Goal: Information Seeking & Learning: Check status

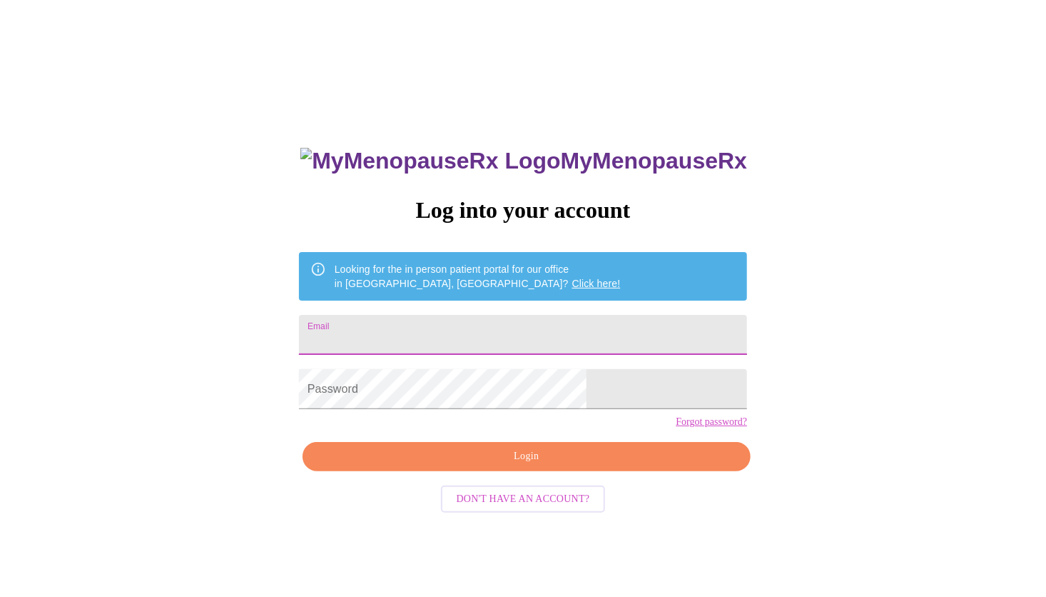
click at [537, 330] on input "Email" at bounding box center [523, 335] width 448 height 40
type input "[EMAIL_ADDRESS][DOMAIN_NAME]"
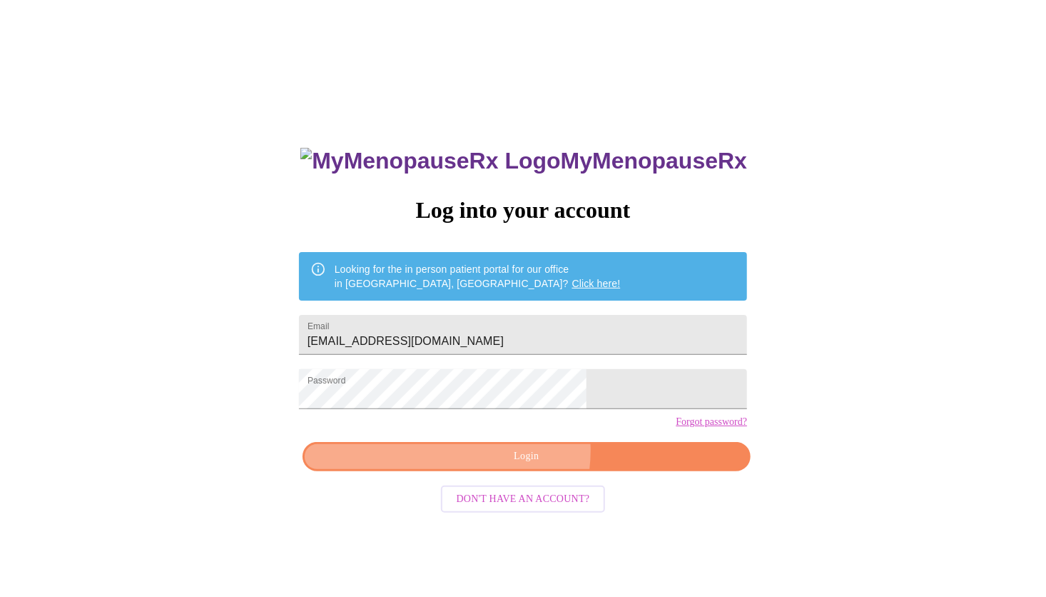
click at [523, 465] on span "Login" at bounding box center [526, 457] width 415 height 18
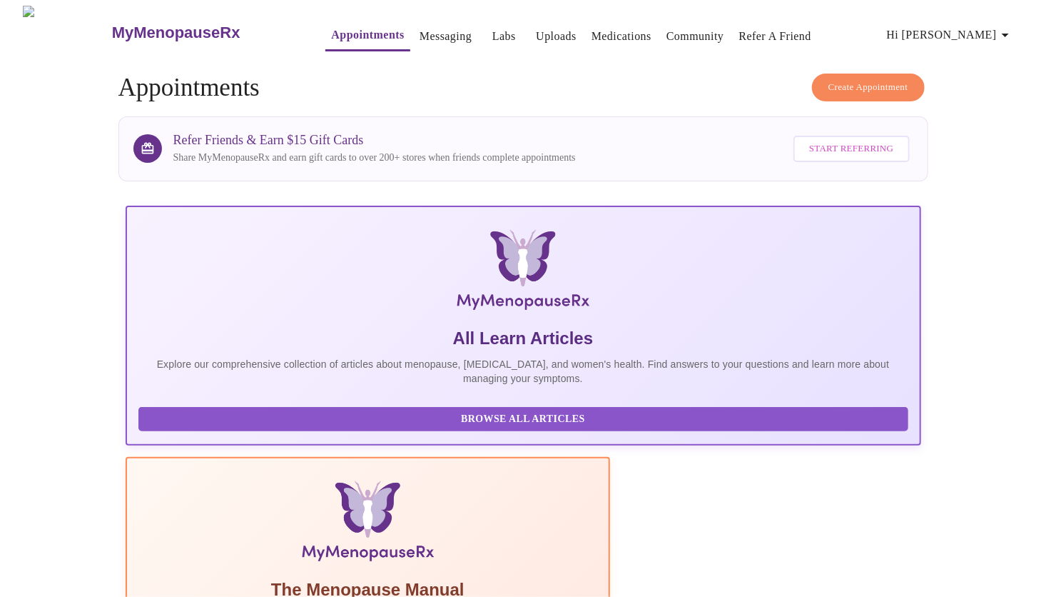
click at [493, 29] on link "Labs" at bounding box center [505, 36] width 24 height 20
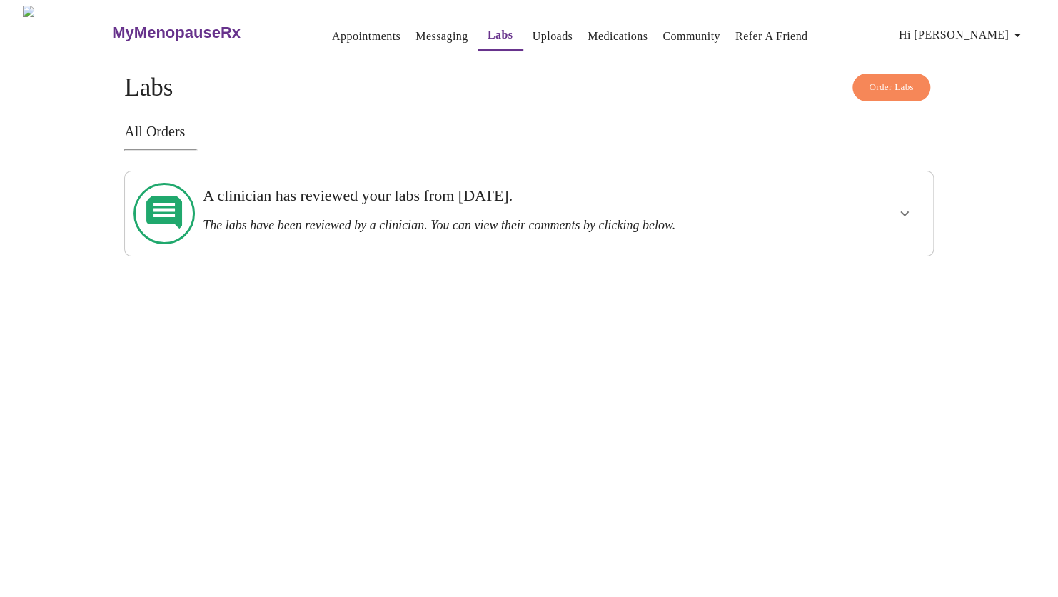
click at [479, 200] on h3 "A clinician has reviewed your labs from [DATE]." at bounding box center [490, 195] width 575 height 19
click at [899, 205] on icon "show more" at bounding box center [904, 213] width 17 height 17
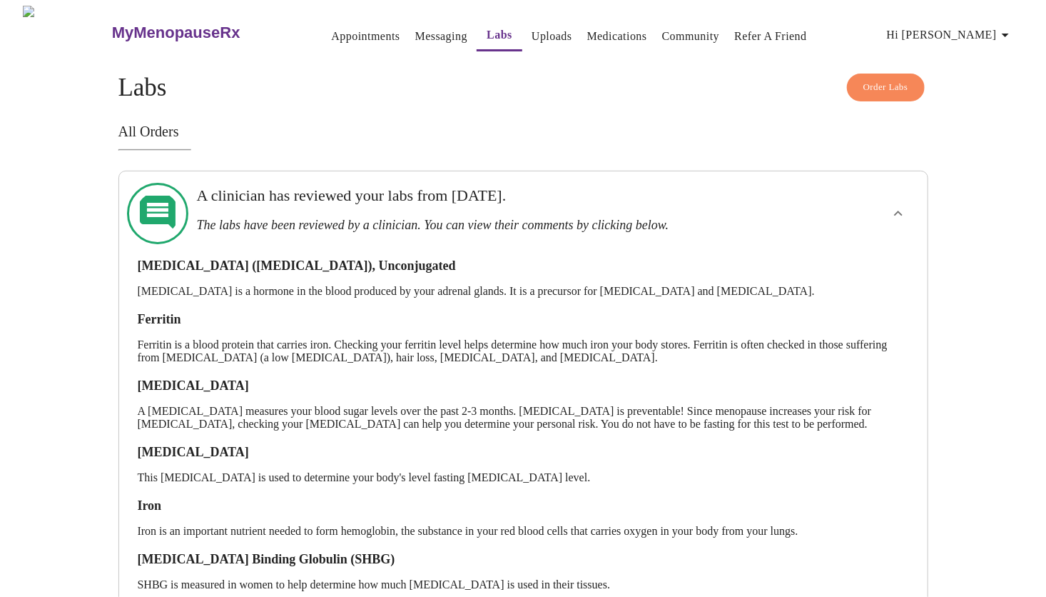
click at [487, 32] on link "Labs" at bounding box center [500, 35] width 26 height 20
click at [962, 25] on span "Hi [PERSON_NAME]" at bounding box center [950, 35] width 127 height 20
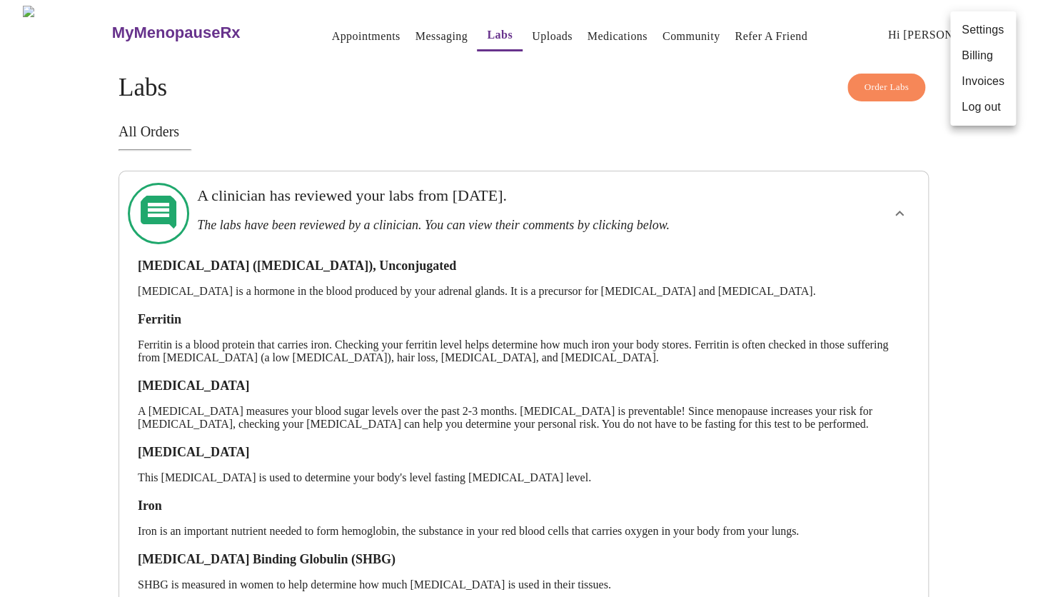
click at [723, 129] on div at bounding box center [529, 298] width 1058 height 597
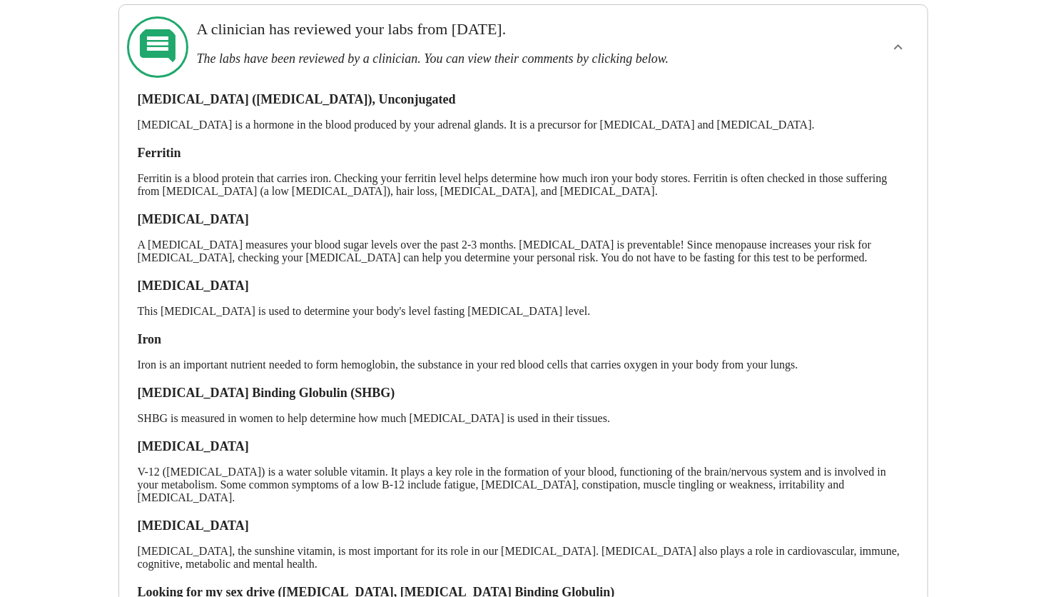
scroll to position [365, 0]
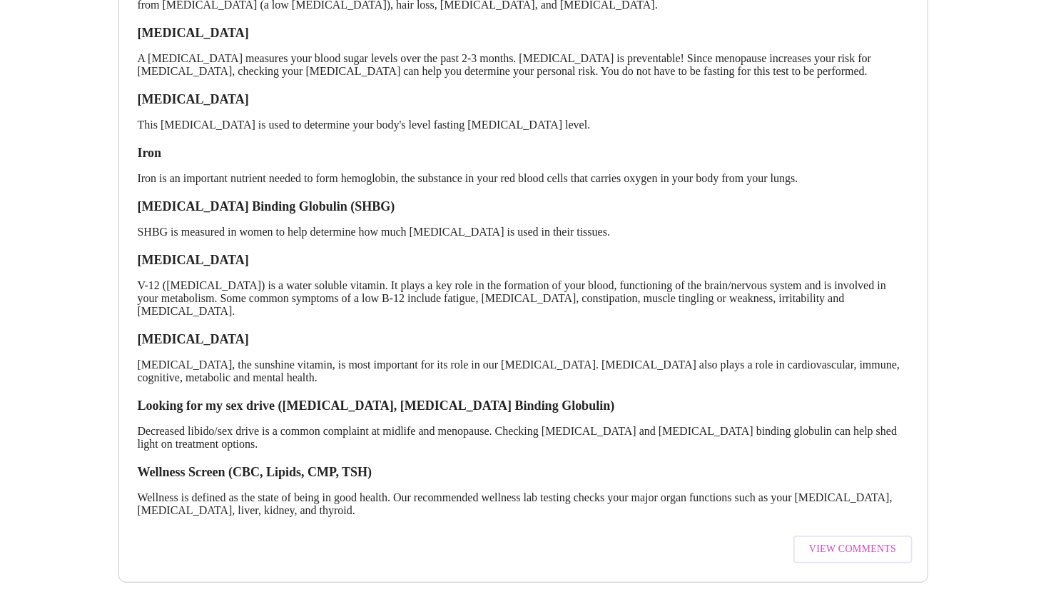
click at [834, 547] on button "View Comments" at bounding box center [853, 549] width 118 height 28
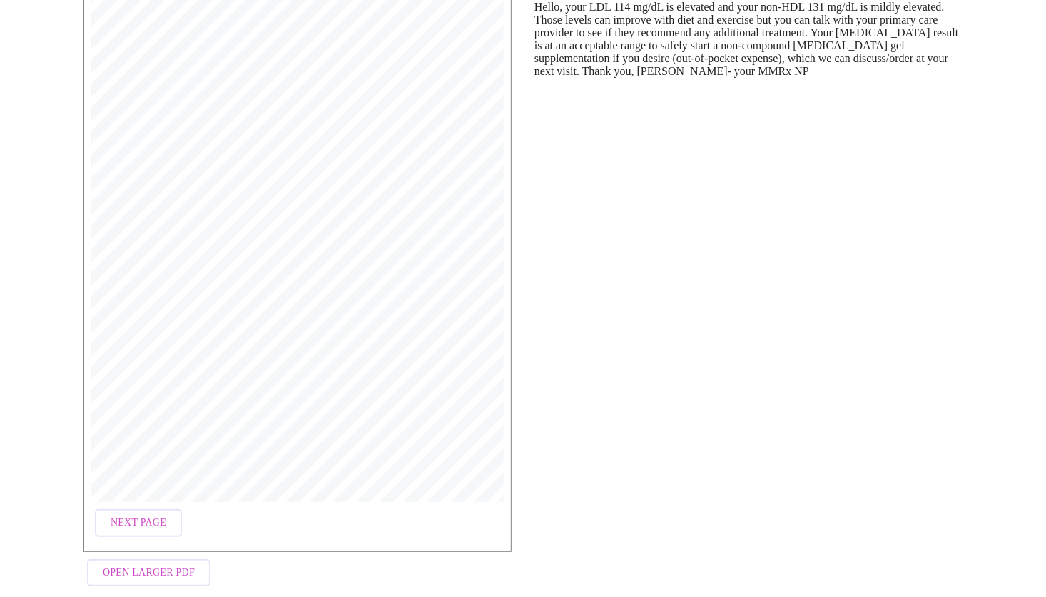
scroll to position [193, 0]
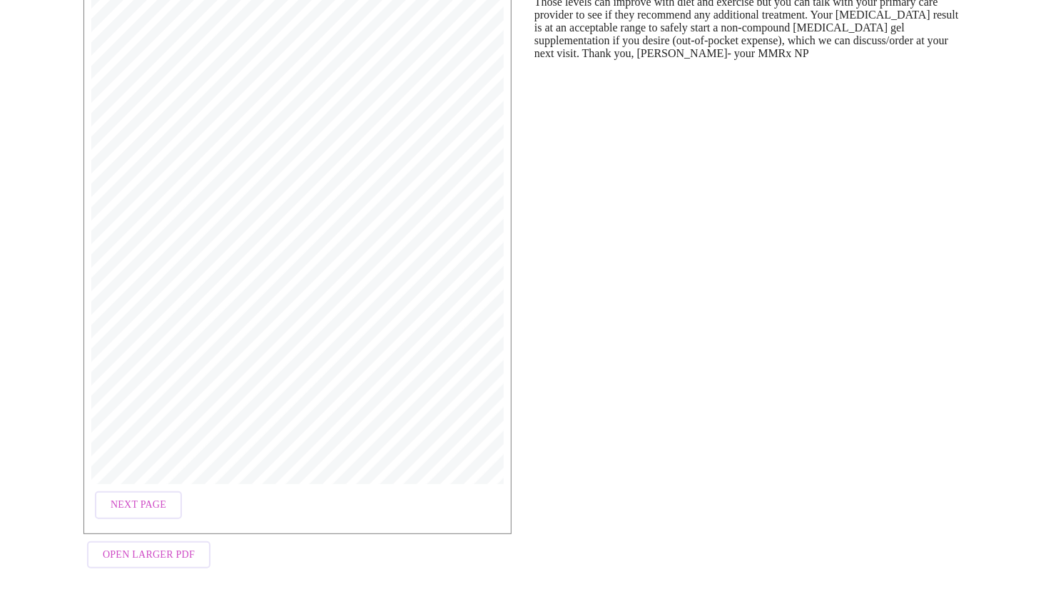
click at [173, 546] on span "Open Larger PDF" at bounding box center [149, 555] width 92 height 18
